Goal: Information Seeking & Learning: Find contact information

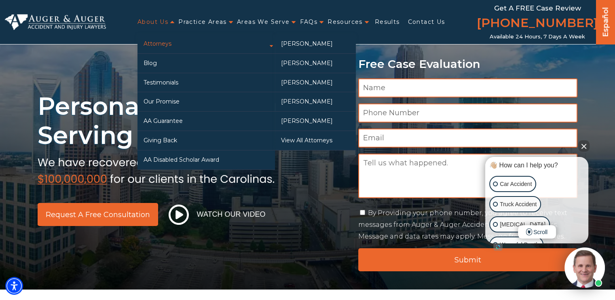
click at [161, 40] on link "Attorneys" at bounding box center [207, 43] width 138 height 19
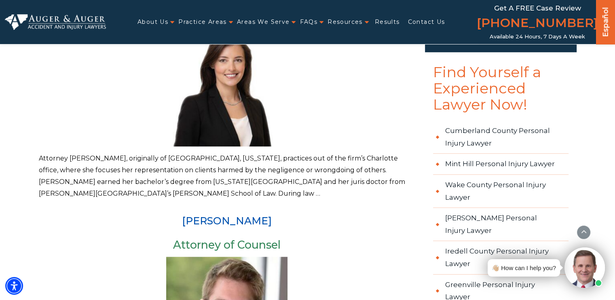
scroll to position [807, 0]
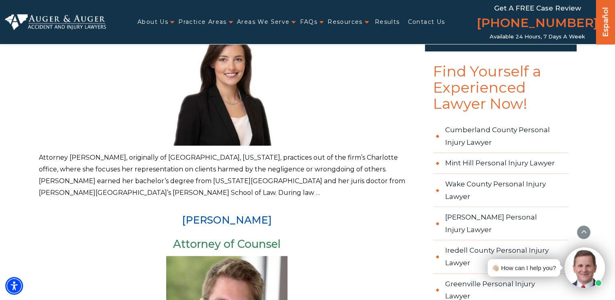
click at [208, 181] on p "Attorney Madison McLawhorn, originally of Winterville, North Carolina, practice…" at bounding box center [227, 175] width 377 height 47
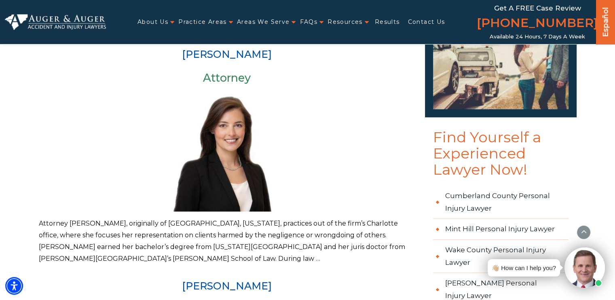
scroll to position [659, 0]
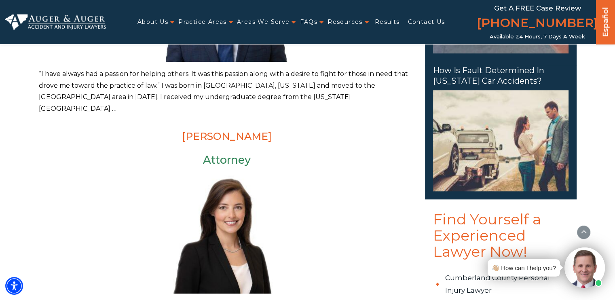
click at [182, 130] on link "[PERSON_NAME]" at bounding box center [227, 136] width 90 height 12
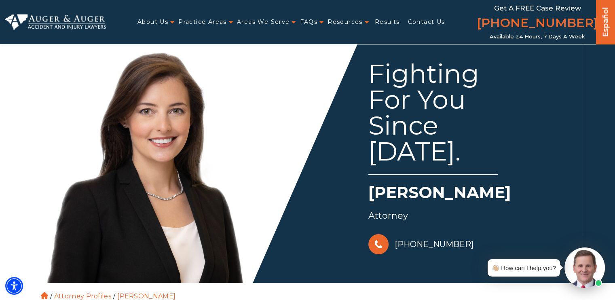
drag, startPoint x: 371, startPoint y: 191, endPoint x: 567, endPoint y: 194, distance: 197.0
click at [567, 194] on h1 "[PERSON_NAME]" at bounding box center [473, 194] width 210 height 27
copy h1 "[PERSON_NAME]"
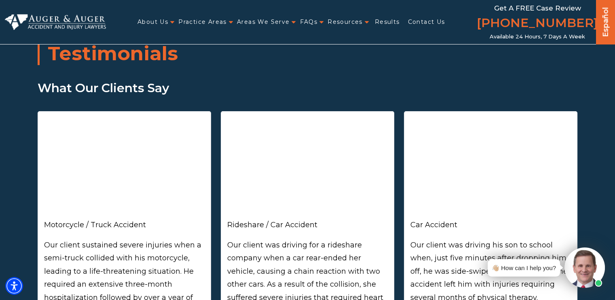
scroll to position [50, 0]
